Goal: Navigation & Orientation: Understand site structure

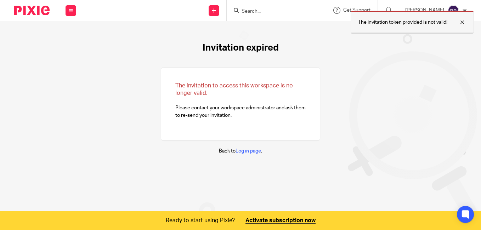
click at [465, 26] on div at bounding box center [456, 22] width 19 height 9
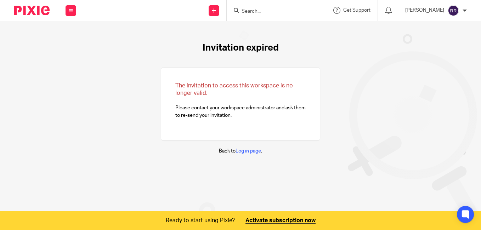
click at [429, 63] on div "Invitation expired The invitation to access this workspace is no longer valid. …" at bounding box center [240, 98] width 481 height 155
click at [252, 150] on link "Log in page" at bounding box center [249, 151] width 26 height 5
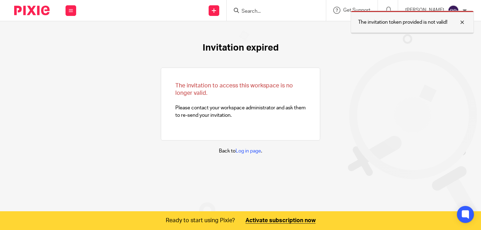
click at [465, 25] on div at bounding box center [456, 22] width 19 height 9
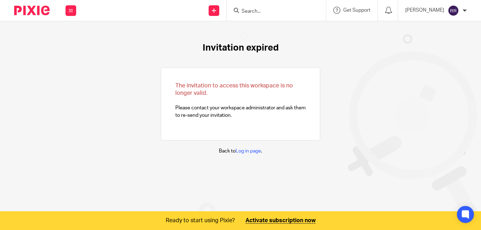
click at [417, 77] on div "Invitation expired The invitation to access this workspace is no longer valid. …" at bounding box center [240, 98] width 481 height 155
click at [249, 152] on link "Log in page" at bounding box center [249, 151] width 26 height 5
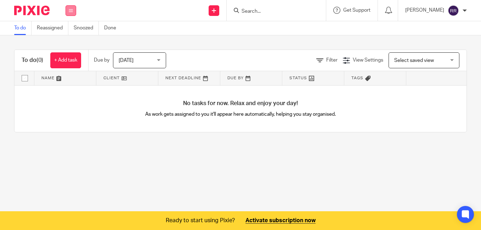
click at [70, 11] on icon at bounding box center [71, 11] width 4 height 4
click at [71, 66] on link "Team" at bounding box center [67, 64] width 12 height 5
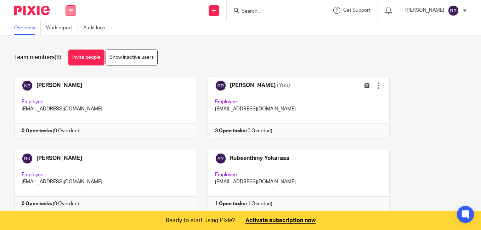
click at [73, 10] on button at bounding box center [71, 10] width 11 height 11
click at [67, 33] on link "Work" at bounding box center [66, 32] width 11 height 5
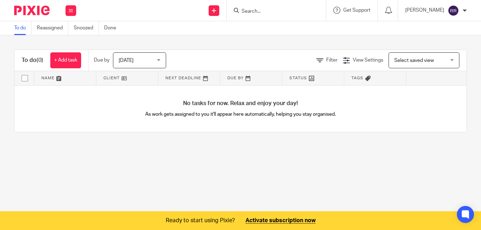
click at [191, 147] on div "To do (0) + Add task Due by [DATE] [DATE] [DATE] [DATE] This week Next week Thi…" at bounding box center [240, 90] width 481 height 111
click at [112, 192] on main "To do Reassigned Snoozed Done To do (0) + Add task Due by Today Today Today Tom…" at bounding box center [240, 115] width 481 height 230
click at [72, 11] on icon at bounding box center [71, 11] width 4 height 4
click at [66, 67] on li "Team" at bounding box center [70, 64] width 19 height 10
click at [65, 65] on link "Team" at bounding box center [67, 64] width 12 height 5
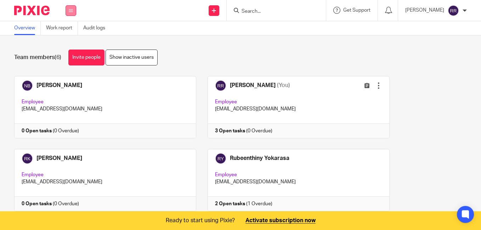
click at [71, 6] on button at bounding box center [71, 10] width 11 height 11
click at [68, 35] on link "Work" at bounding box center [66, 32] width 11 height 5
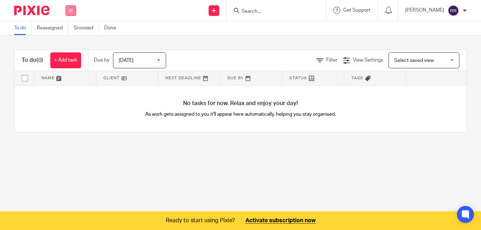
click at [73, 12] on button at bounding box center [71, 10] width 11 height 11
click at [68, 49] on li "Clients" at bounding box center [70, 54] width 19 height 10
click at [67, 53] on link "Clients" at bounding box center [69, 53] width 16 height 5
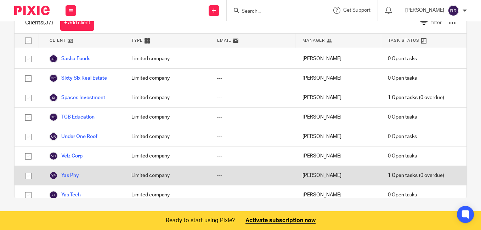
scroll to position [578, 0]
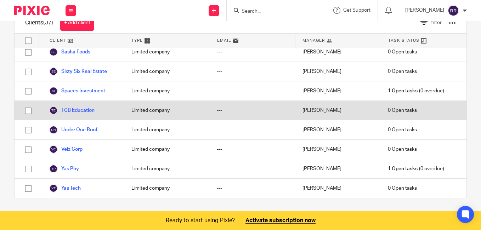
click at [27, 112] on input "checkbox" at bounding box center [28, 110] width 13 height 13
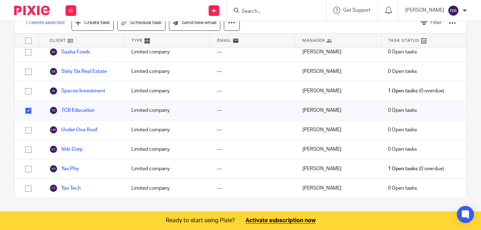
click at [28, 111] on input "checkbox" at bounding box center [28, 110] width 13 height 13
checkbox input "false"
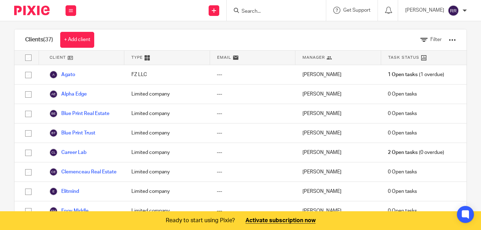
scroll to position [0, 0]
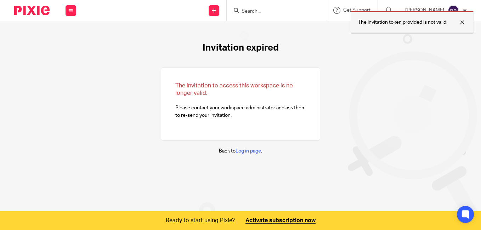
click at [459, 24] on div at bounding box center [456, 22] width 19 height 9
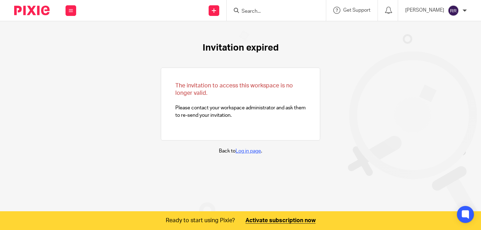
click at [250, 152] on link "Log in page" at bounding box center [249, 151] width 26 height 5
